Goal: Information Seeking & Learning: Learn about a topic

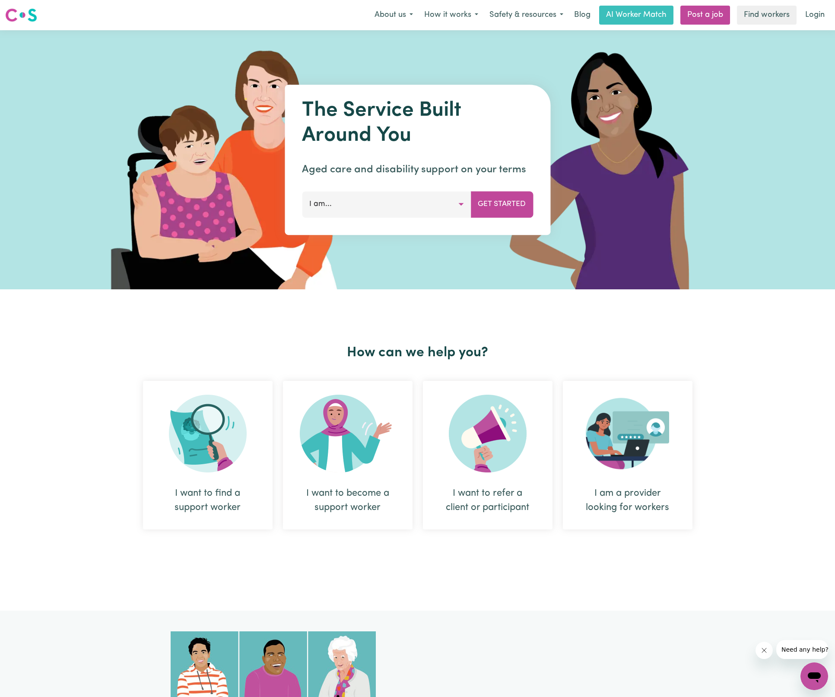
click at [417, 208] on button "I am..." at bounding box center [386, 204] width 169 height 26
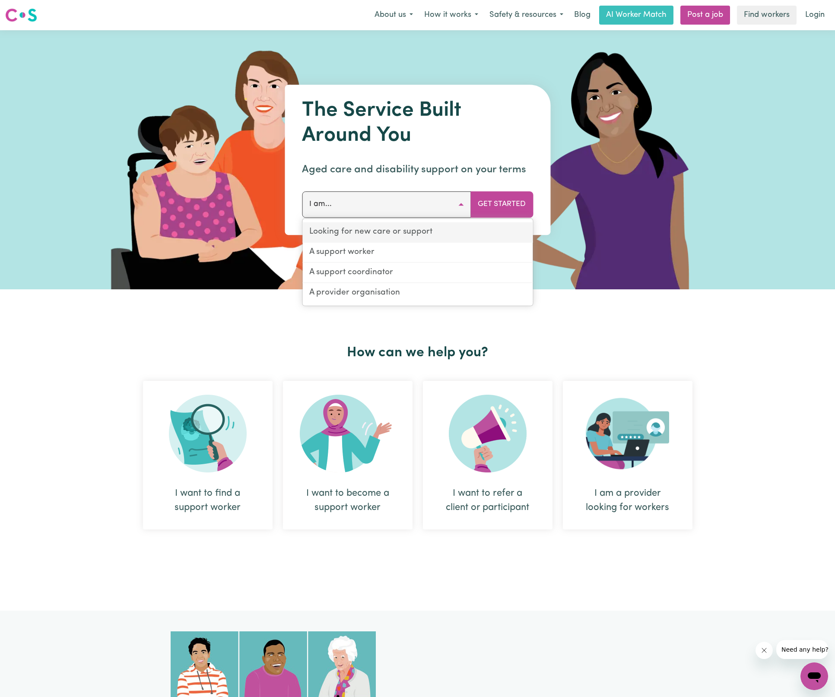
click at [405, 239] on link "Looking for new care or support" at bounding box center [417, 232] width 230 height 20
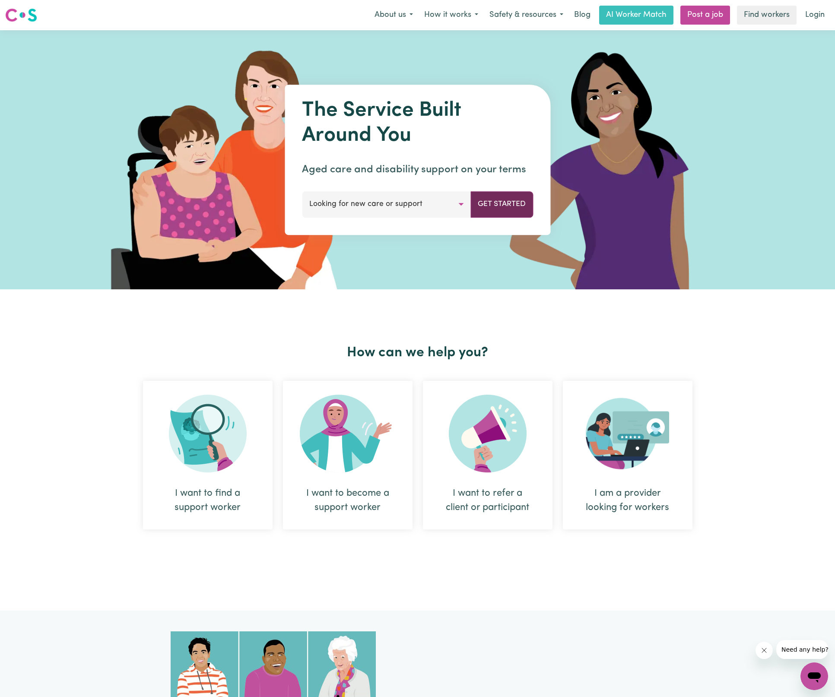
click at [498, 208] on button "Get Started" at bounding box center [501, 204] width 63 height 26
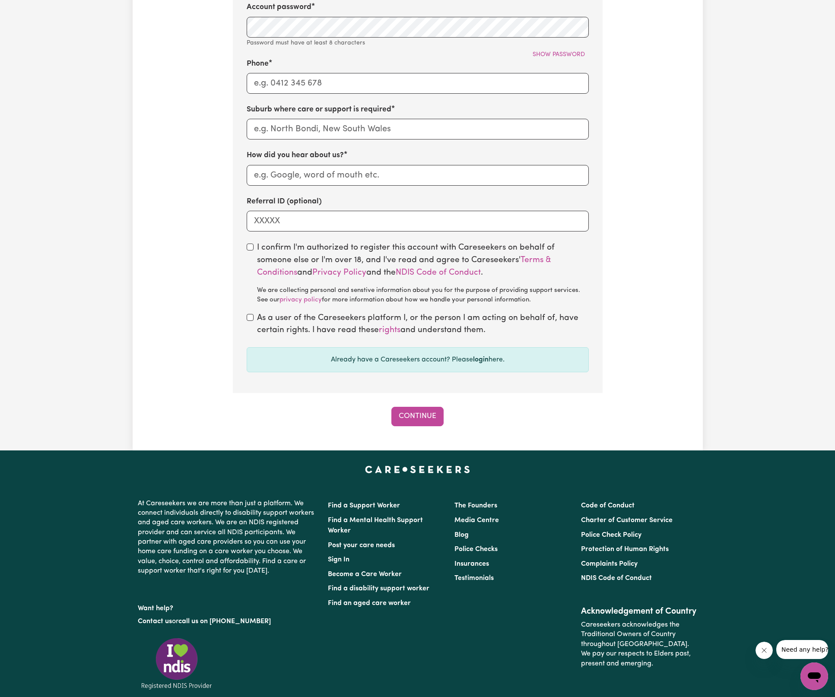
drag, startPoint x: 456, startPoint y: 397, endPoint x: 462, endPoint y: 401, distance: 7.8
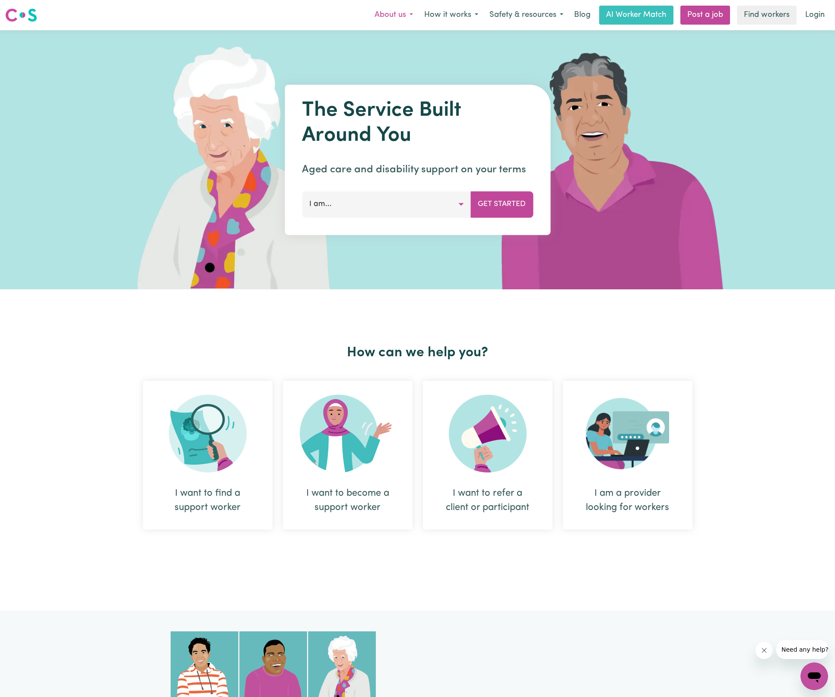
click at [402, 22] on button "About us" at bounding box center [394, 15] width 50 height 18
click at [438, 15] on button "How it works" at bounding box center [450, 15] width 65 height 18
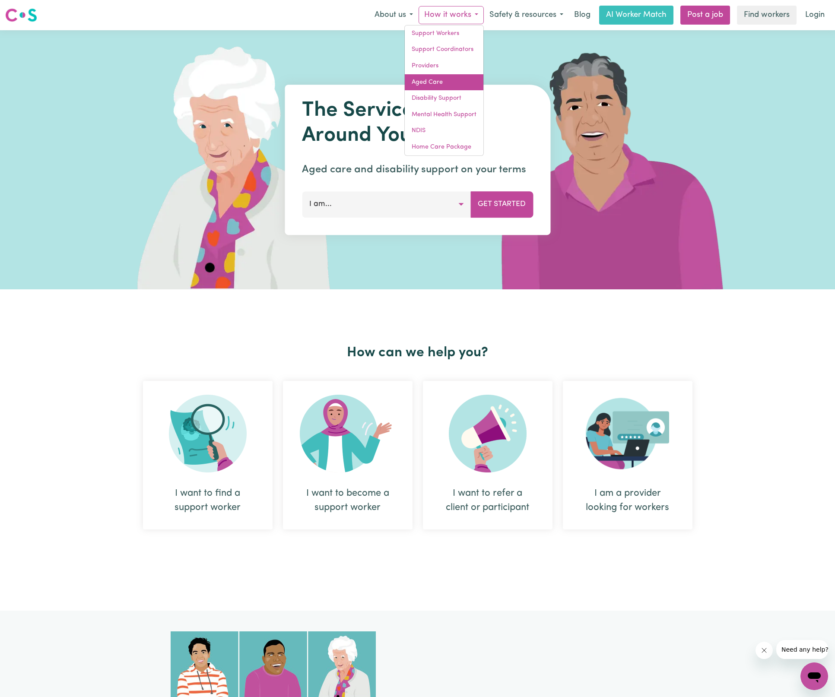
click at [445, 78] on link "Aged Care" at bounding box center [444, 82] width 79 height 16
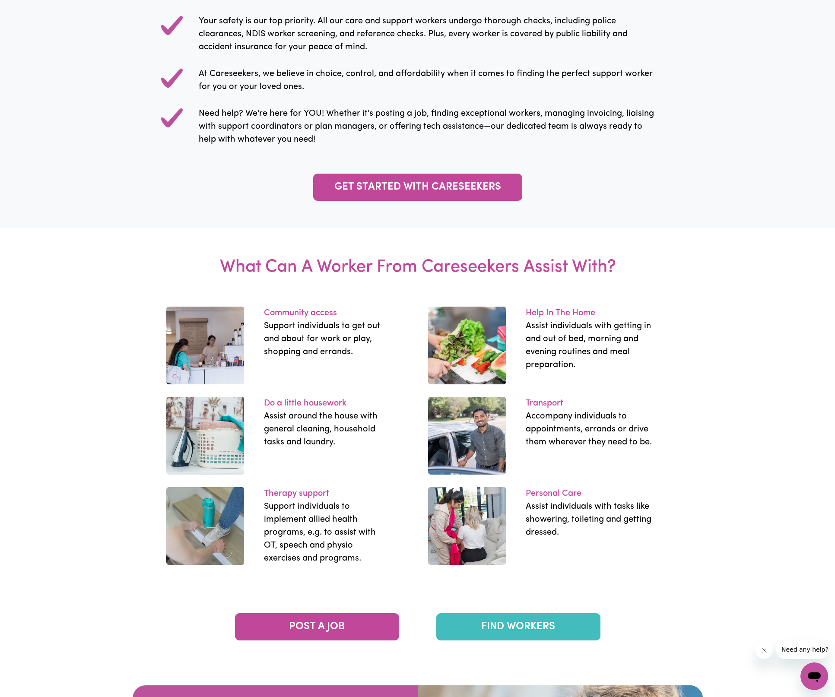
scroll to position [1244, 0]
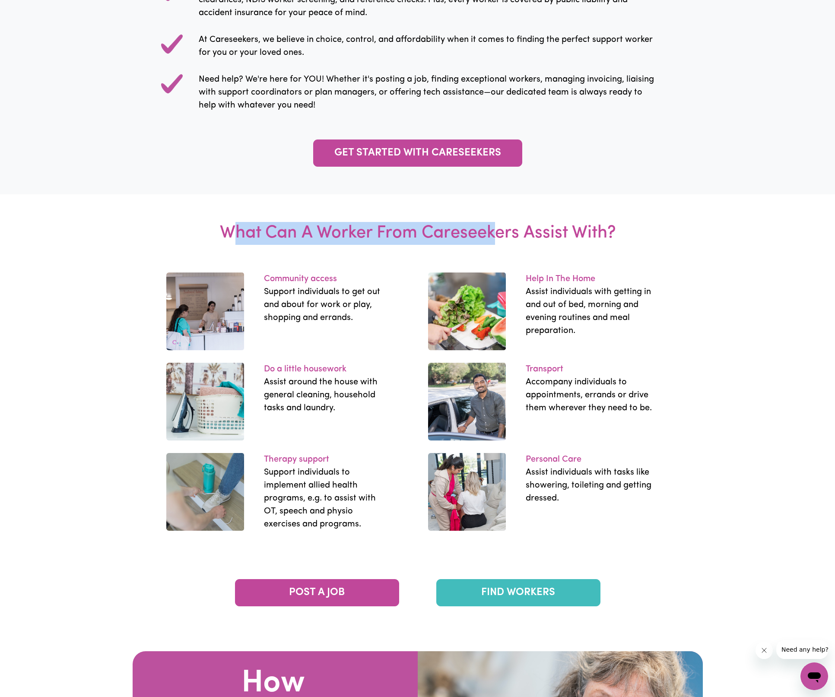
drag, startPoint x: 233, startPoint y: 377, endPoint x: 524, endPoint y: 374, distance: 290.6
click at [504, 272] on h3 "What Can A Worker From Careseekers Assist With?" at bounding box center [418, 233] width 428 height 78
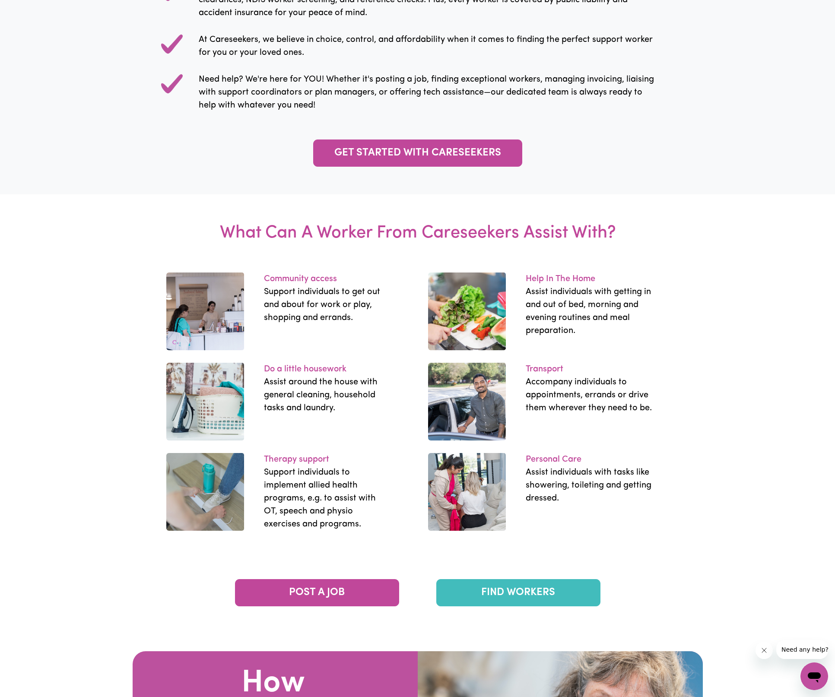
click at [524, 272] on h3 "What Can A Worker From Careseekers Assist With?" at bounding box center [418, 233] width 428 height 78
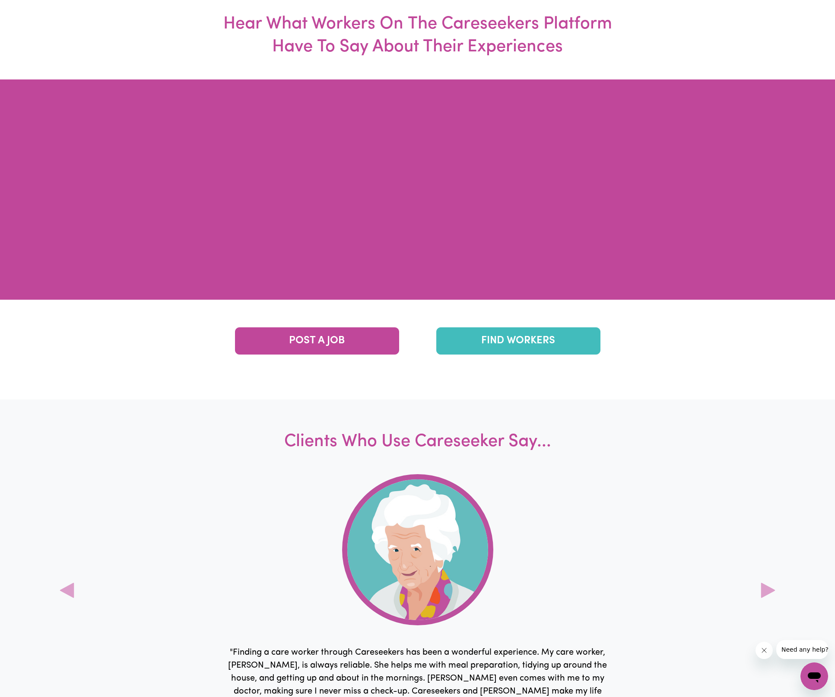
scroll to position [2539, 0]
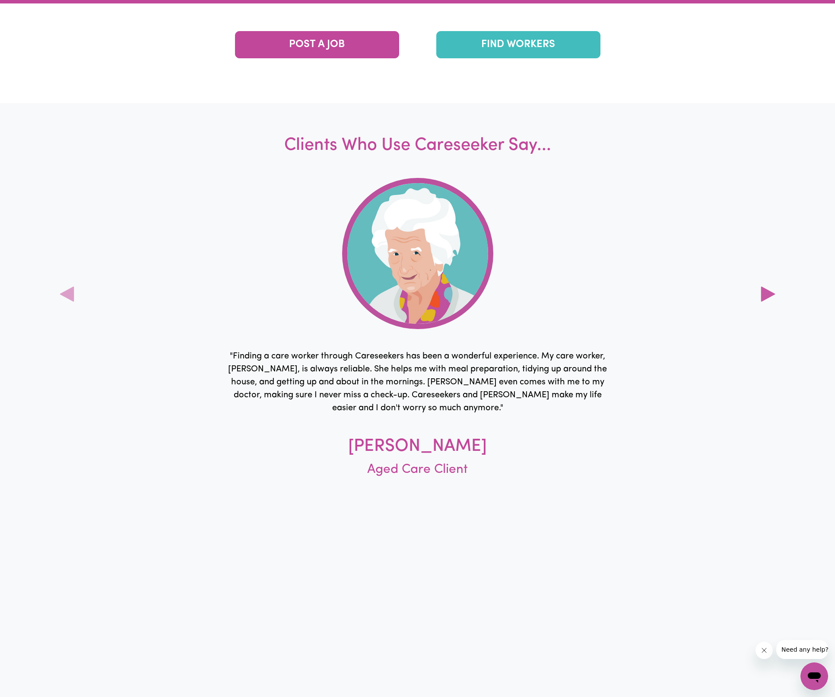
click at [766, 303] on icon at bounding box center [767, 293] width 17 height 17
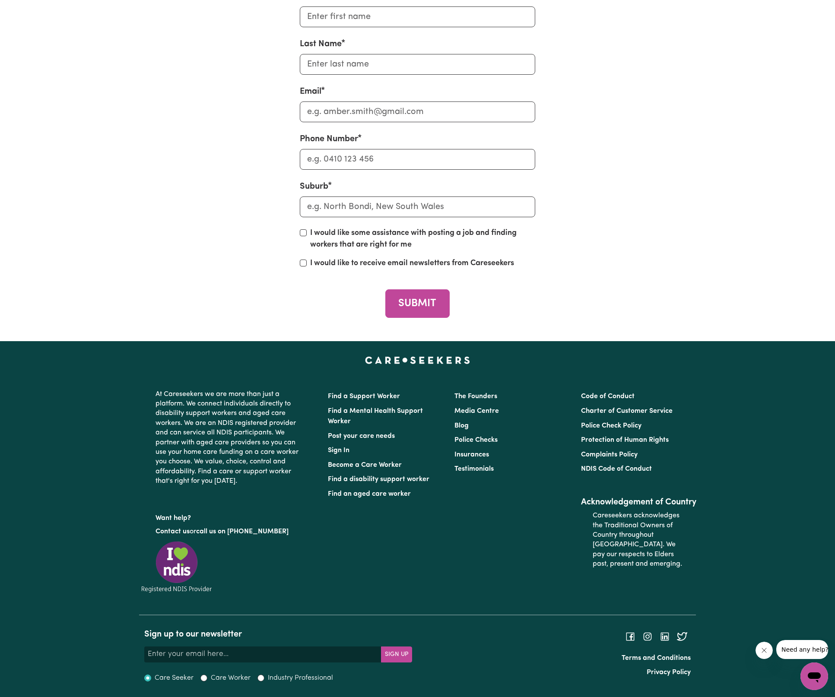
scroll to position [3524, 0]
click at [755, 649] on iframe at bounding box center [763, 650] width 17 height 17
click at [761, 649] on icon "Close message from company" at bounding box center [763, 650] width 7 height 7
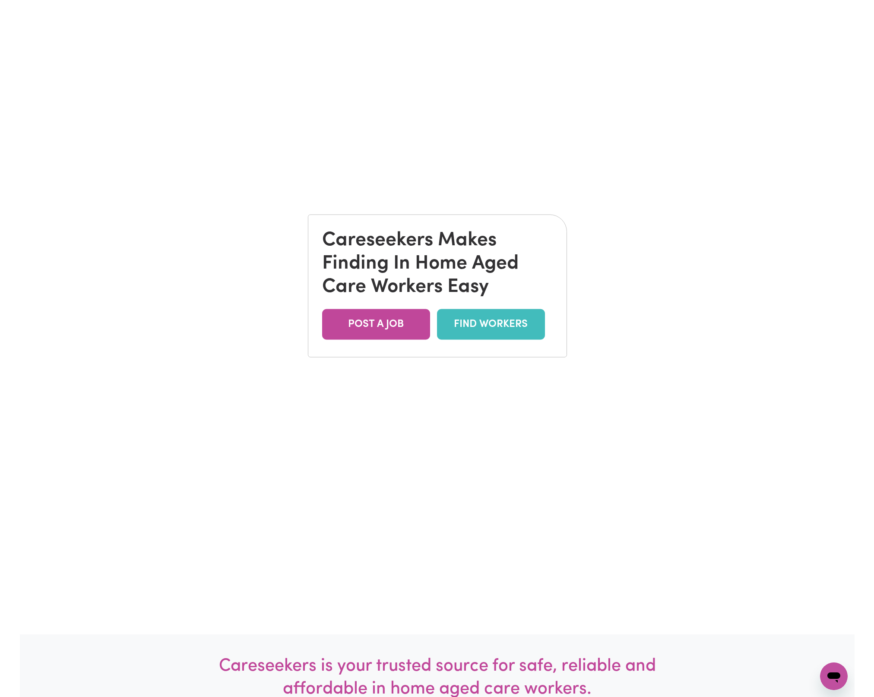
scroll to position [0, 0]
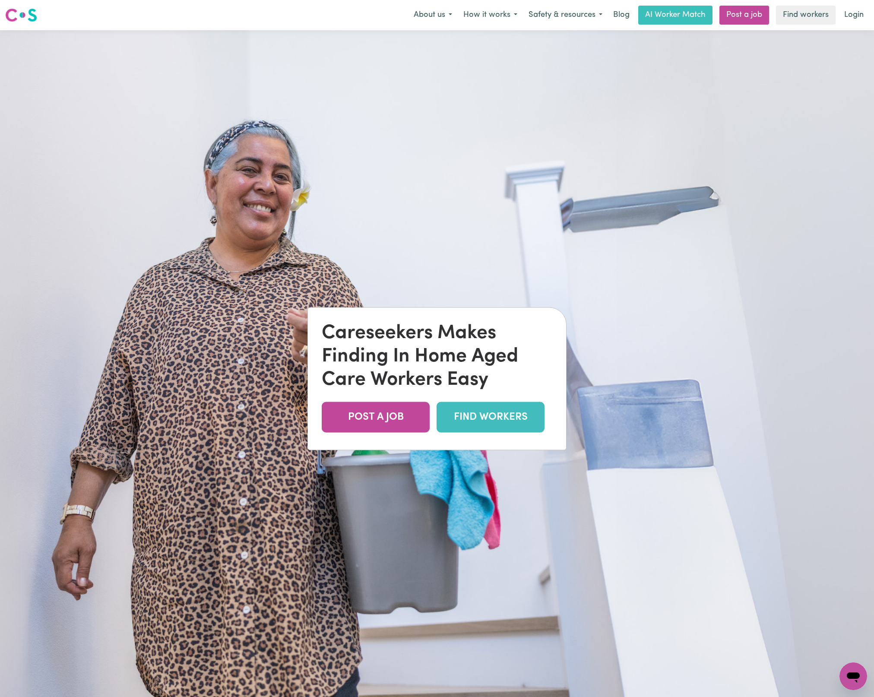
click at [719, 352] on img at bounding box center [437, 378] width 874 height 697
